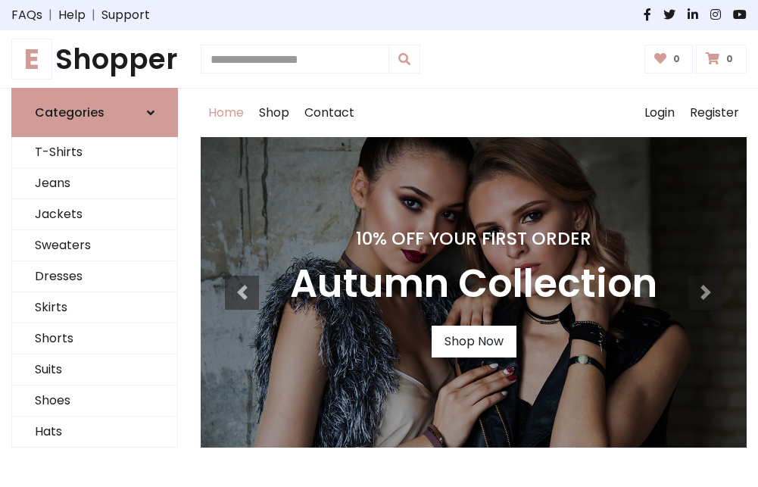
click at [379, 243] on h4 "10% Off Your First Order" at bounding box center [473, 238] width 367 height 21
click at [473, 341] on link "Shop Now" at bounding box center [474, 342] width 85 height 32
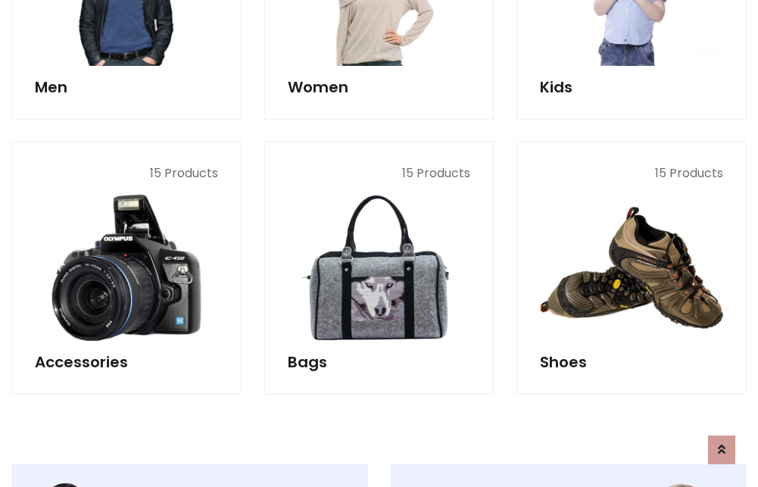
scroll to position [1510, 0]
